Goal: Transaction & Acquisition: Subscribe to service/newsletter

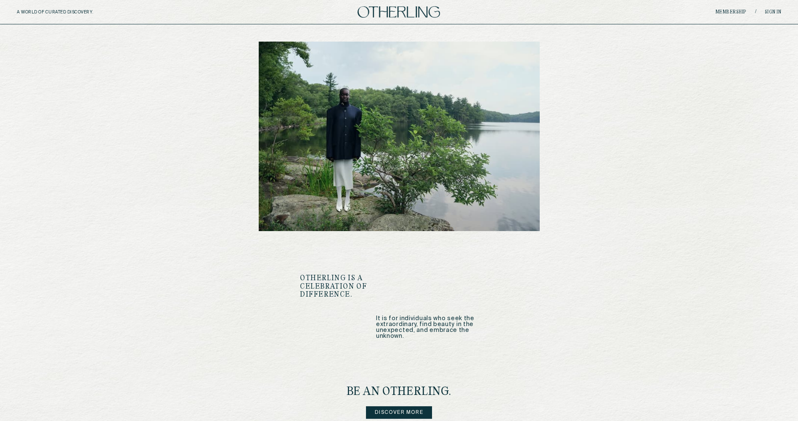
scroll to position [946, 0]
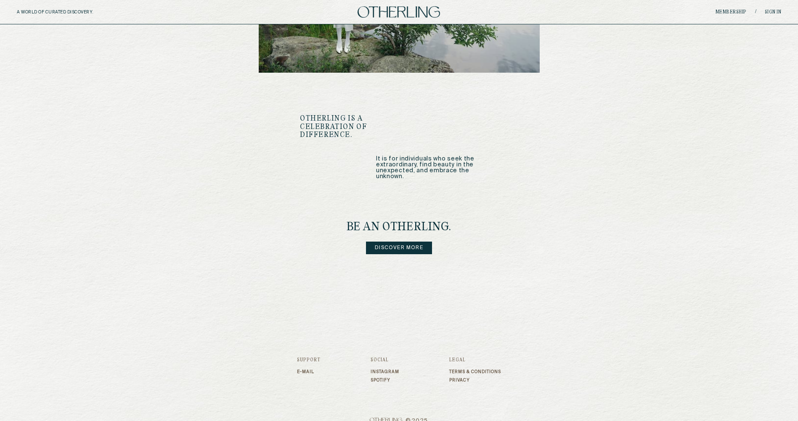
click at [405, 242] on link "Discover more" at bounding box center [399, 248] width 66 height 13
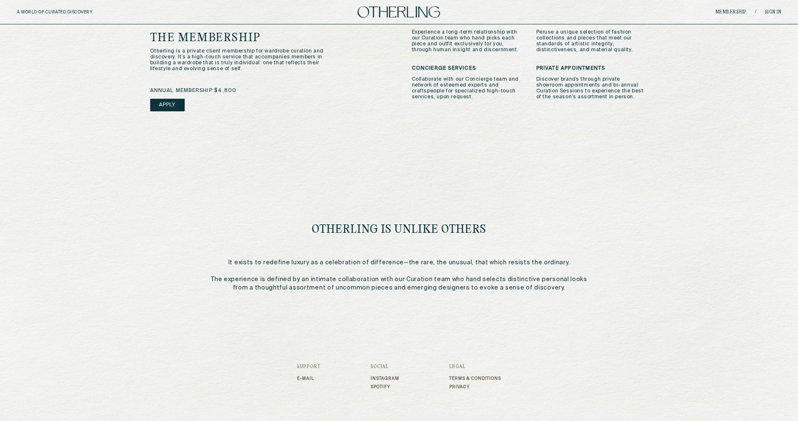
scroll to position [288, 0]
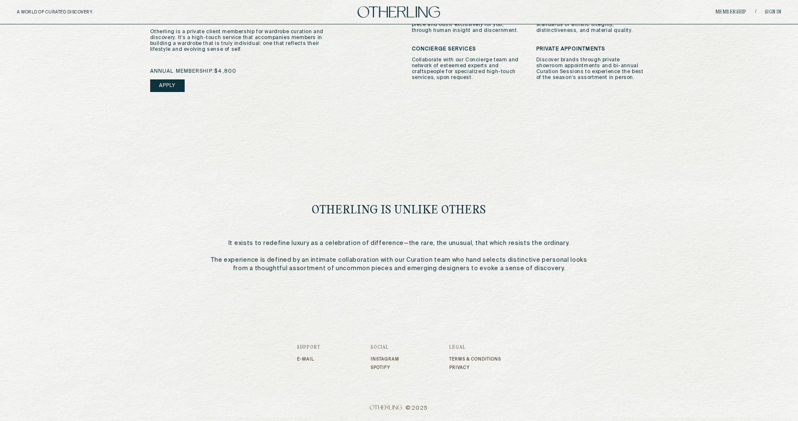
click at [371, 366] on link "Spotify" at bounding box center [384, 367] width 29 height 5
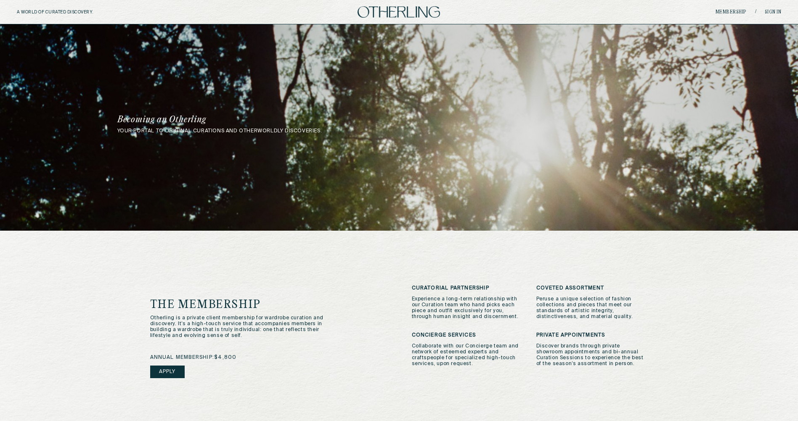
scroll to position [0, 0]
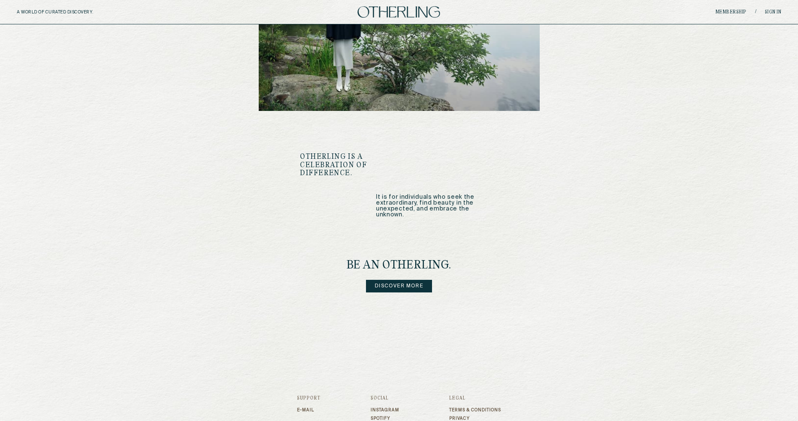
scroll to position [834, 0]
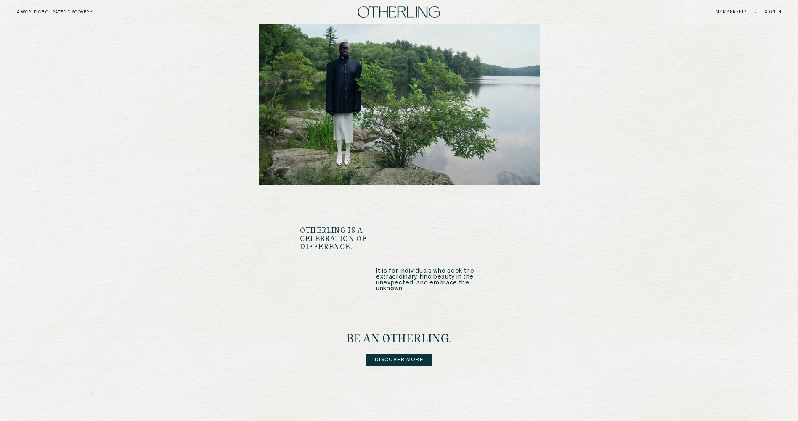
click at [404, 354] on link "Discover more" at bounding box center [399, 360] width 66 height 13
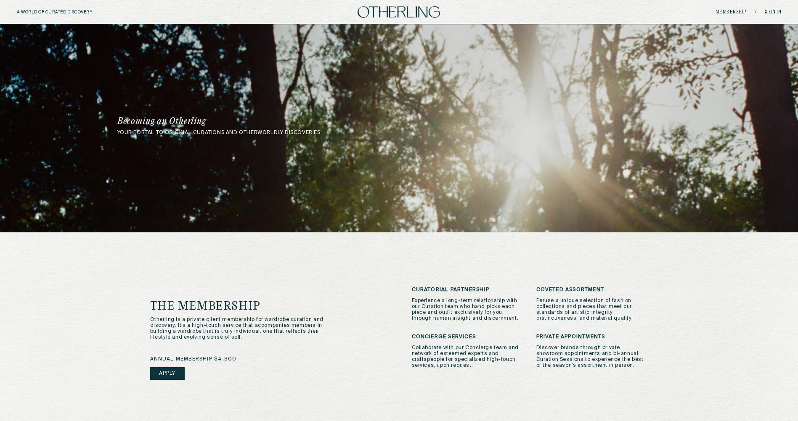
scroll to position [834, 0]
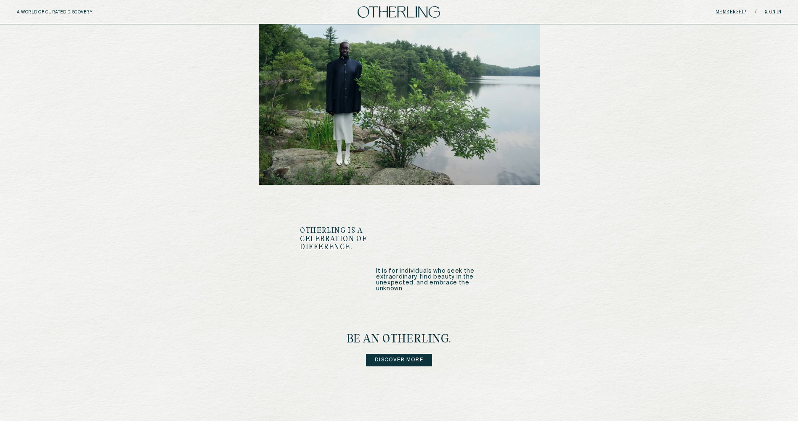
click at [371, 13] on img at bounding box center [398, 11] width 82 height 11
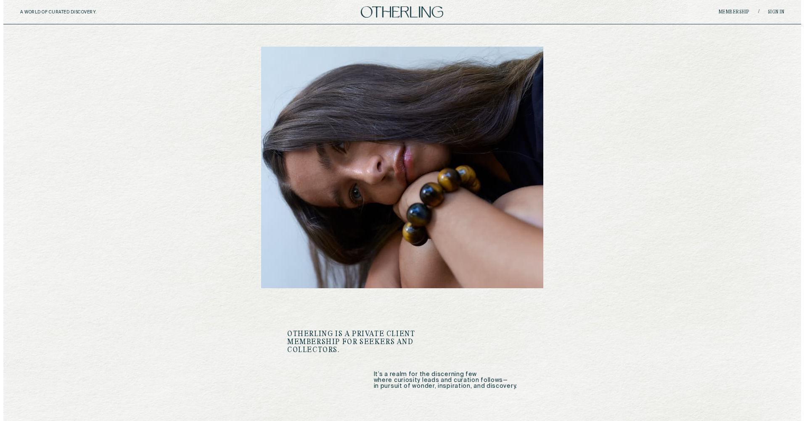
scroll to position [0, 0]
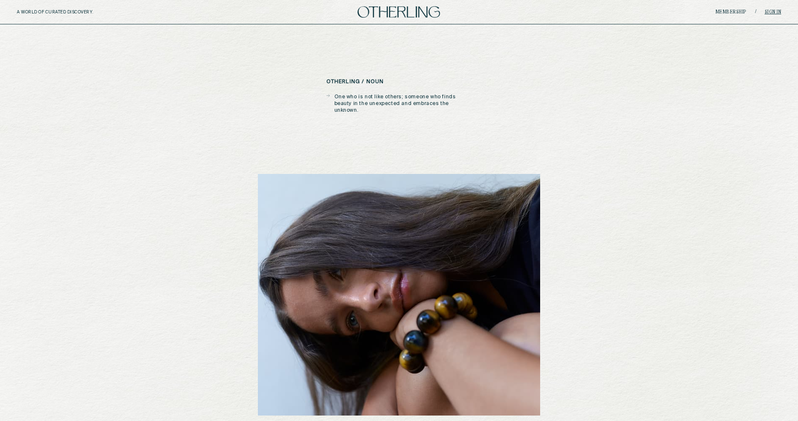
click at [767, 13] on link "Sign in" at bounding box center [772, 12] width 17 height 5
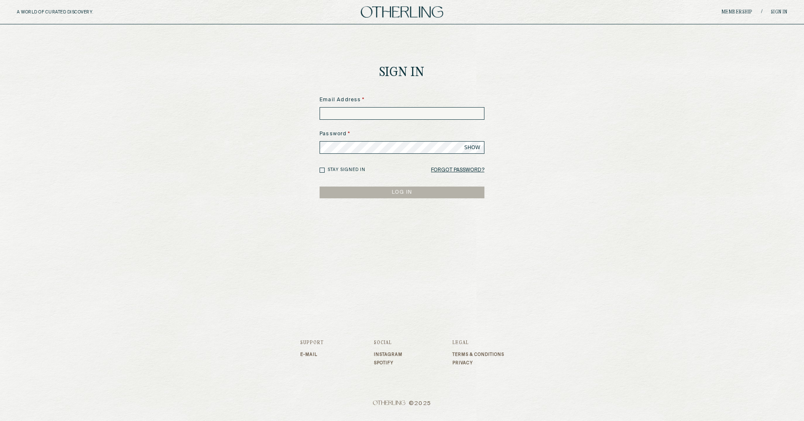
click at [374, 355] on link "Instagram" at bounding box center [388, 354] width 29 height 5
click at [350, 119] on input at bounding box center [402, 113] width 165 height 13
click at [346, 116] on input at bounding box center [402, 113] width 165 height 13
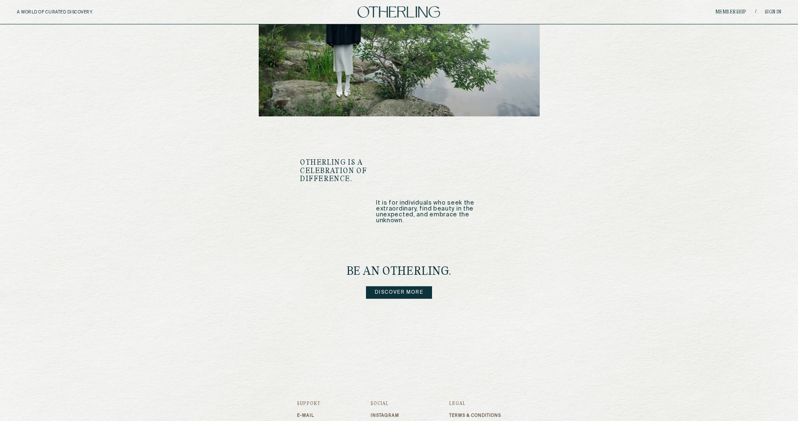
scroll to position [946, 0]
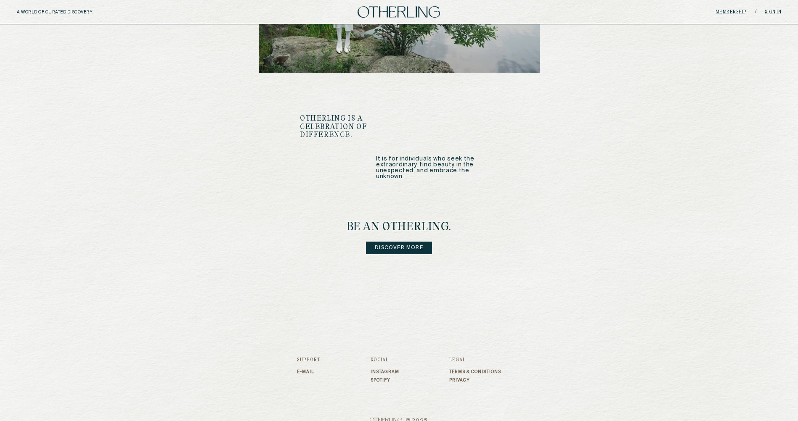
click at [392, 242] on link "Discover more" at bounding box center [399, 248] width 66 height 13
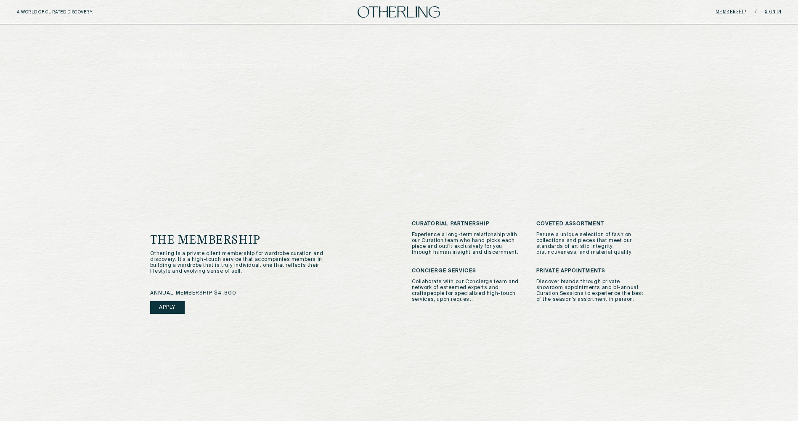
scroll to position [64, 0]
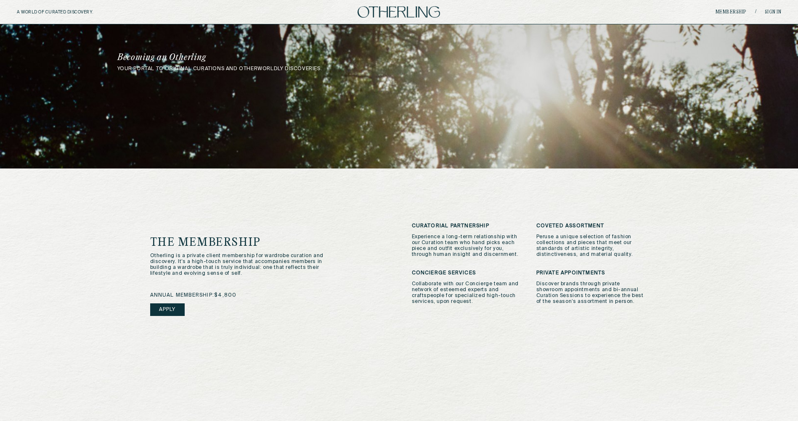
click at [174, 310] on link "Apply" at bounding box center [167, 310] width 34 height 13
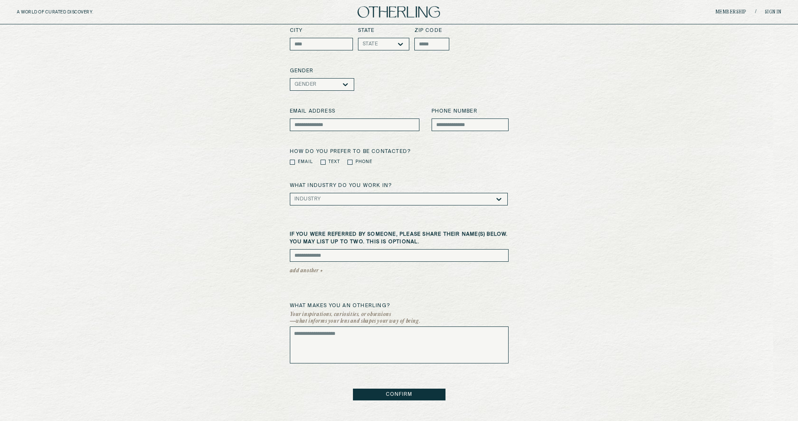
scroll to position [168, 0]
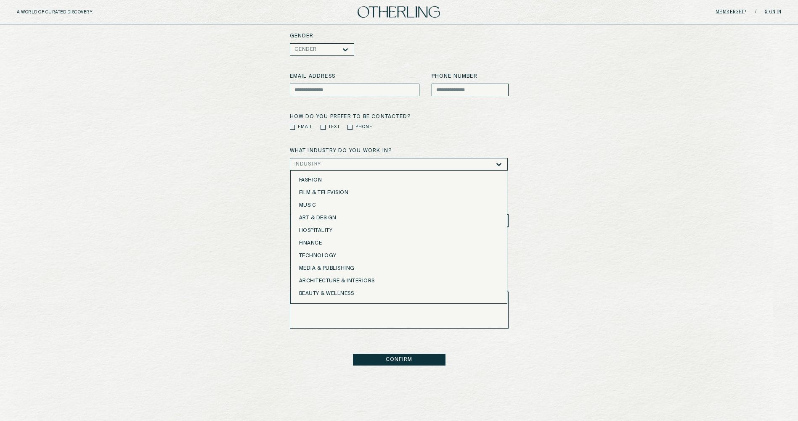
click at [495, 165] on icon at bounding box center [498, 164] width 8 height 8
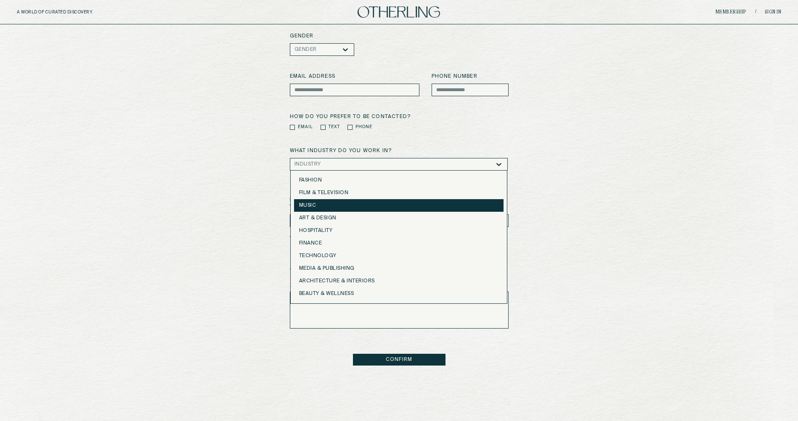
scroll to position [76, 0]
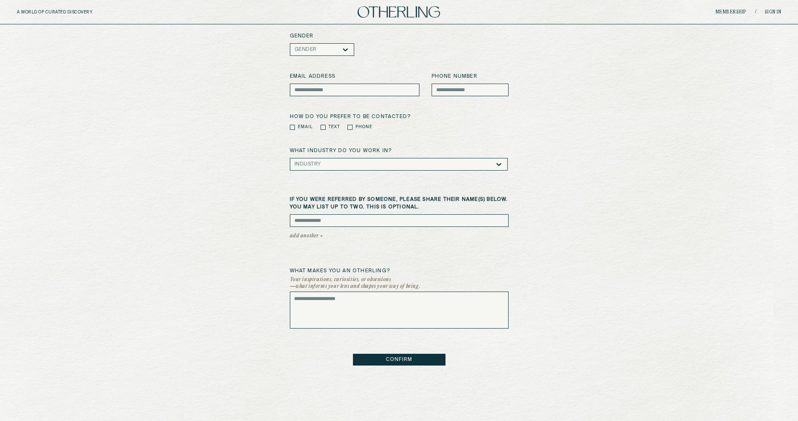
click at [610, 193] on div "First Name Last Name primary residence City State State zip code Gender Gender …" at bounding box center [399, 143] width 764 height 446
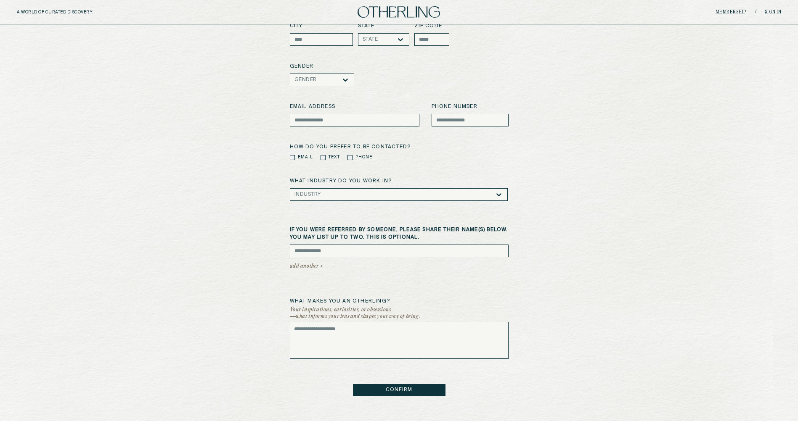
scroll to position [262, 0]
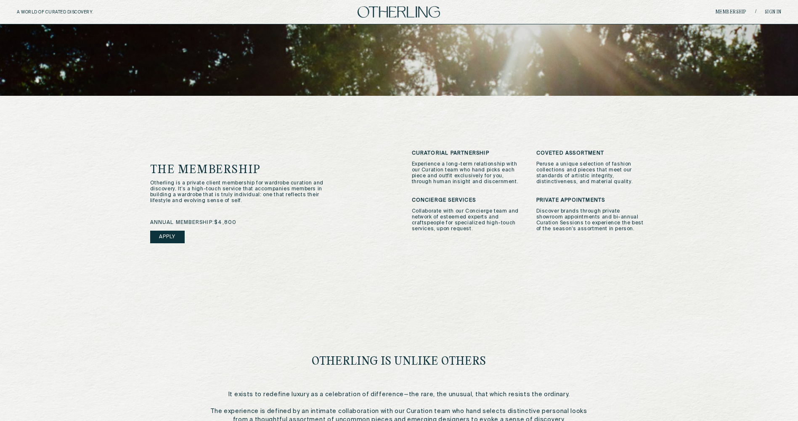
scroll to position [112, 0]
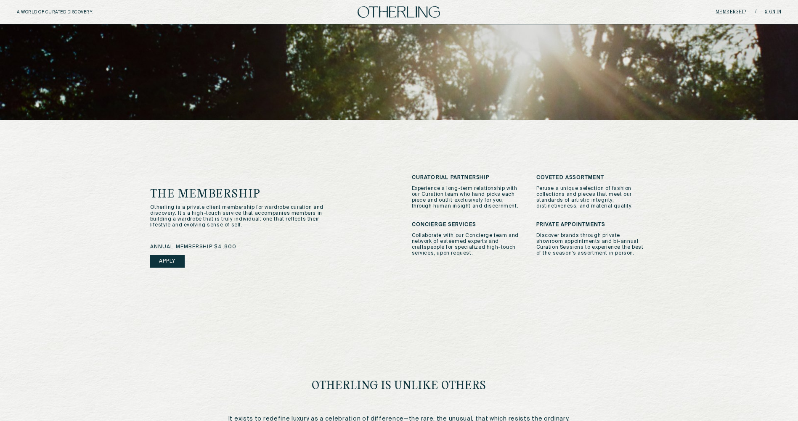
click at [775, 11] on link "Sign in" at bounding box center [772, 12] width 17 height 5
